Goal: Information Seeking & Learning: Learn about a topic

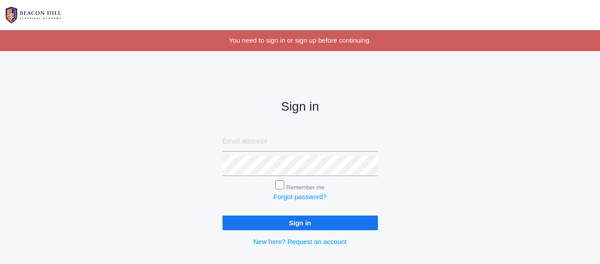
type input "[EMAIL_ADDRESS][DOMAIN_NAME]"
click at [297, 219] on input "Sign in" at bounding box center [301, 222] width 156 height 15
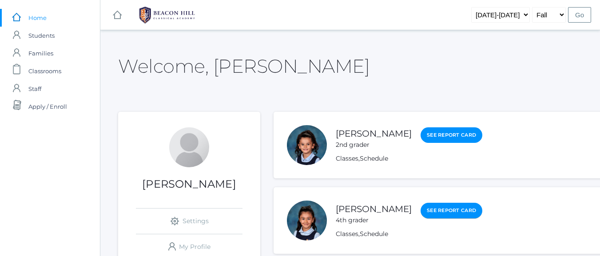
click at [461, 213] on link "See Report Card" at bounding box center [452, 211] width 62 height 16
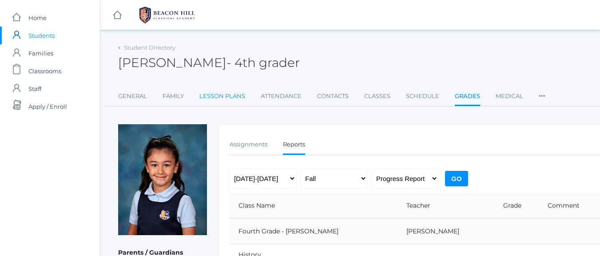
click at [234, 98] on link "Lesson Plans" at bounding box center [223, 97] width 46 height 18
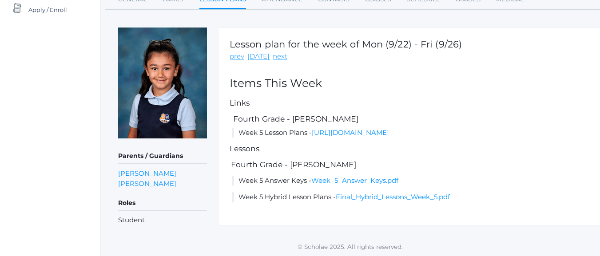
scroll to position [103, 0]
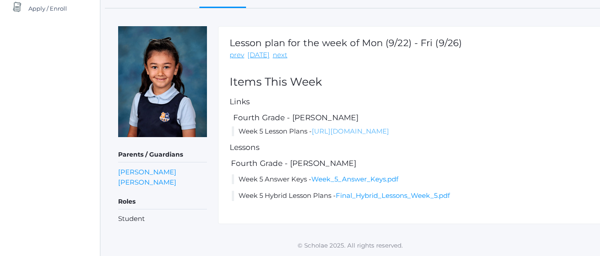
click at [312, 136] on link "https://docs.google.com/document/d/1aaTljJZ1MRFjBPMWJyt1tZ5qbhaSNDrRkdoRVtjMxW0…" at bounding box center [350, 131] width 77 height 8
click at [483, 38] on div "Lesson plan for the week of Mon (9/22) - Fri (9/26) prev today next" at bounding box center [417, 49] width 375 height 23
